Goal: Task Accomplishment & Management: Manage account settings

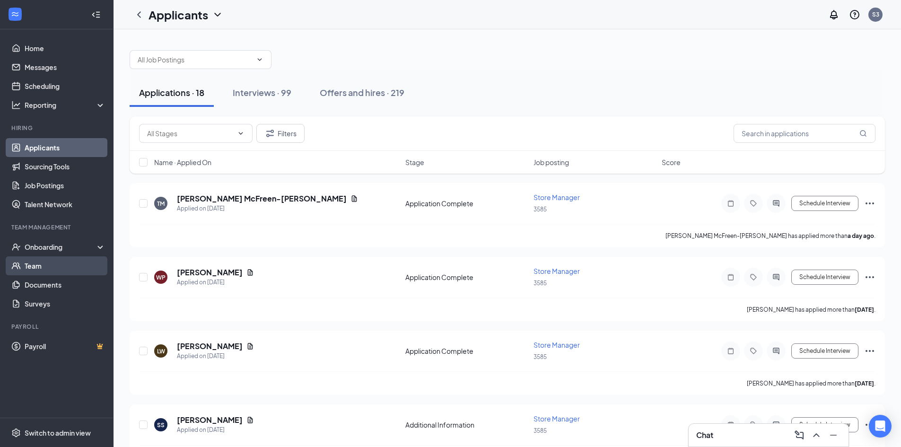
click at [58, 262] on link "Team" at bounding box center [65, 265] width 81 height 19
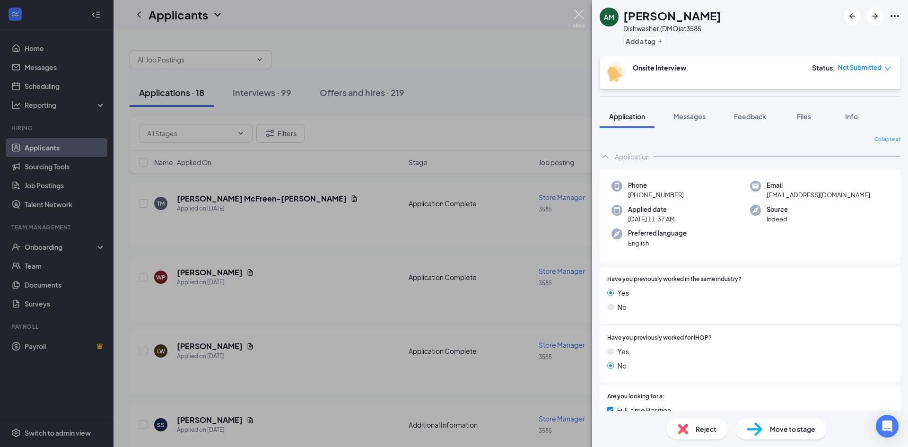
click at [581, 18] on img at bounding box center [579, 18] width 12 height 18
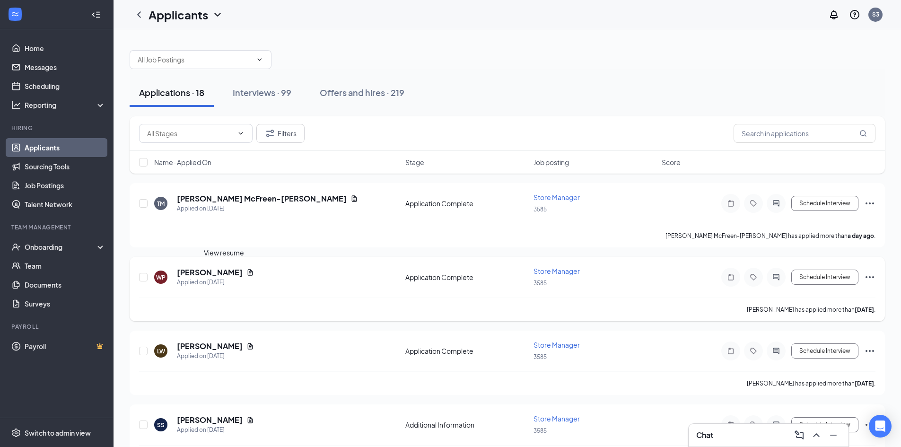
click at [248, 273] on icon "Document" at bounding box center [250, 272] width 5 height 6
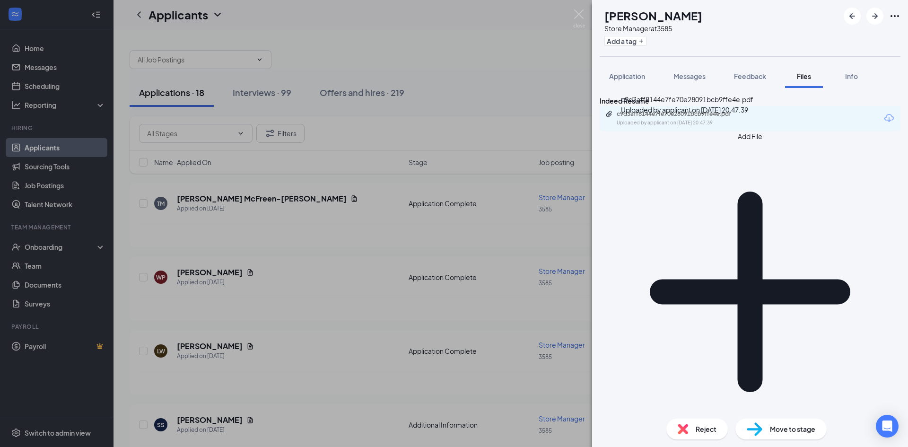
click at [613, 118] on icon "Paperclip" at bounding box center [610, 114] width 8 height 8
click at [574, 14] on img at bounding box center [579, 18] width 12 height 18
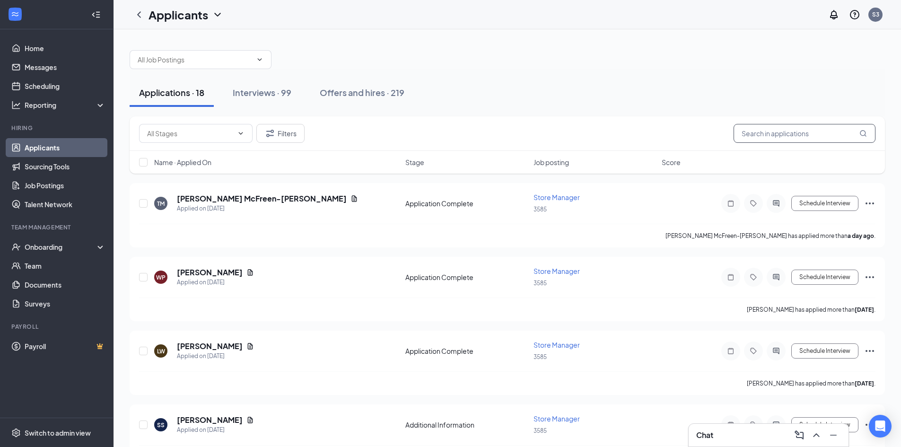
click at [777, 132] on input "text" at bounding box center [805, 133] width 142 height 19
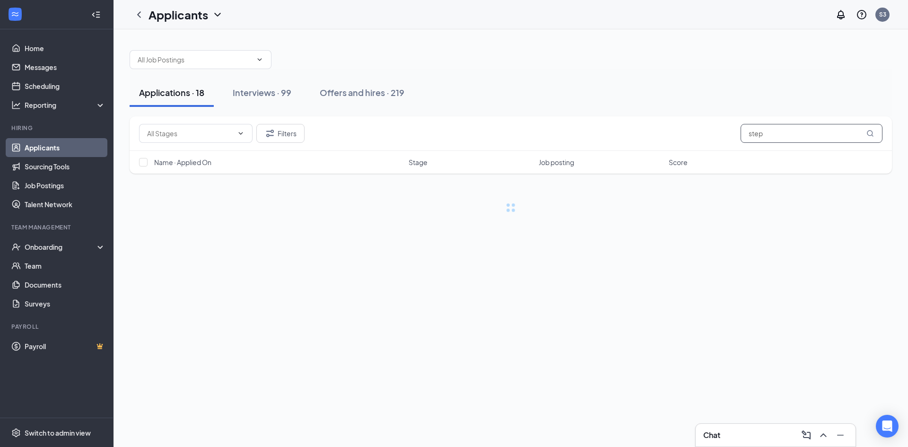
type input "steph"
drag, startPoint x: 776, startPoint y: 135, endPoint x: 669, endPoint y: 136, distance: 106.9
click at [669, 136] on div "Filters steph" at bounding box center [511, 133] width 744 height 19
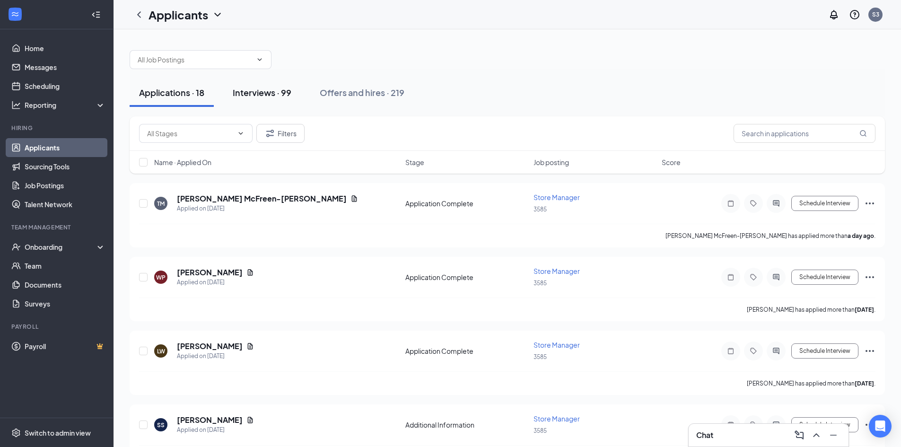
click at [286, 87] on button "Interviews · 99" at bounding box center [262, 93] width 78 height 28
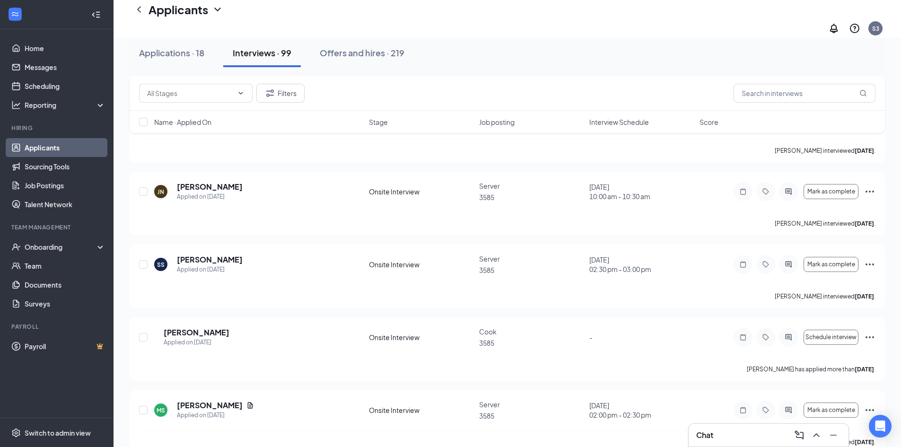
scroll to position [2034, 0]
